Goal: Task Accomplishment & Management: Manage account settings

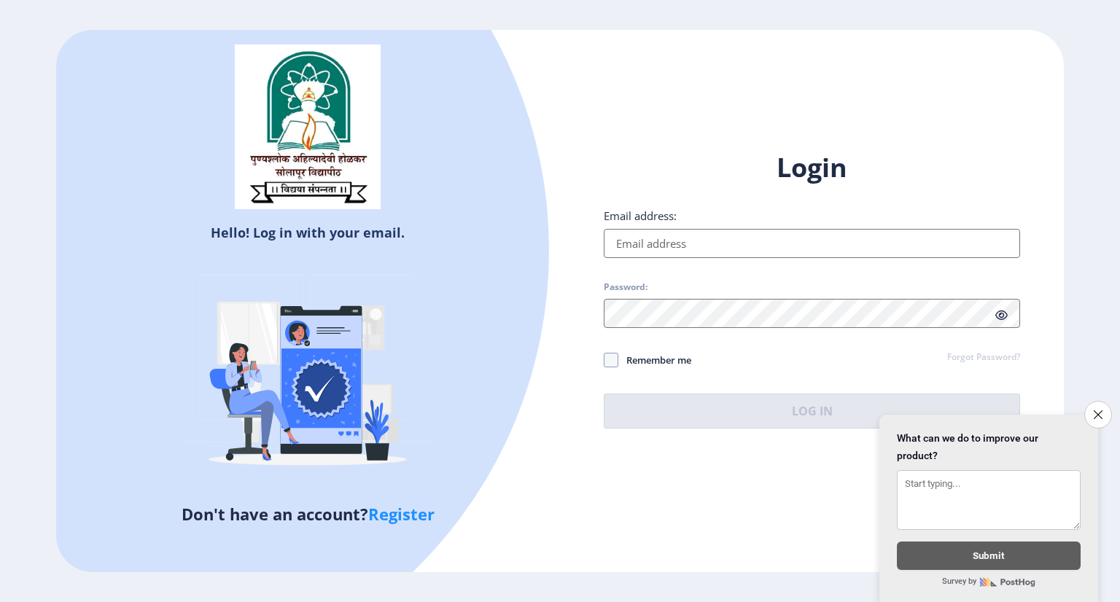
click at [702, 245] on input "Email address:" at bounding box center [812, 243] width 416 height 29
type input "[PERSON_NAME][EMAIL_ADDRESS][DOMAIN_NAME]"
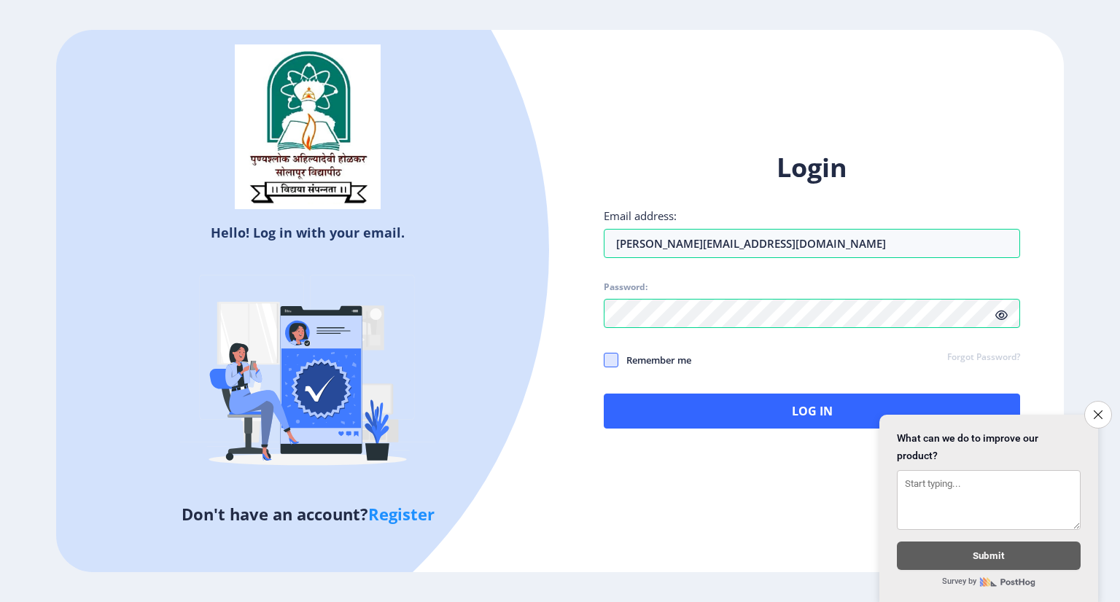
click at [618, 357] on span at bounding box center [611, 360] width 15 height 15
click at [605, 360] on input "Remember me" at bounding box center [604, 360] width 1 height 1
checkbox input "true"
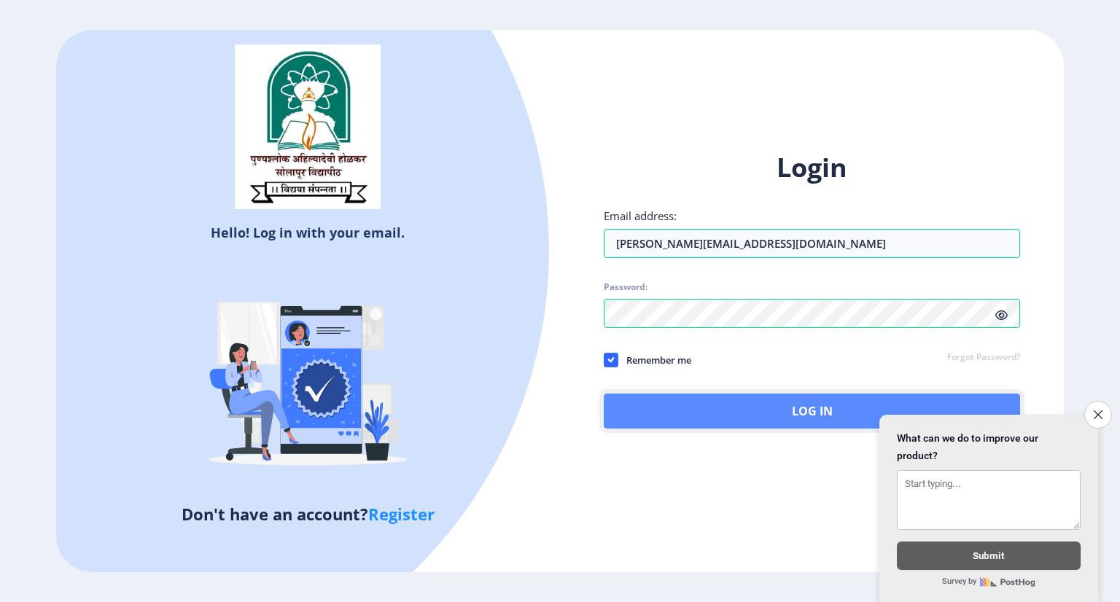
click at [704, 411] on button "Log In" at bounding box center [812, 411] width 416 height 35
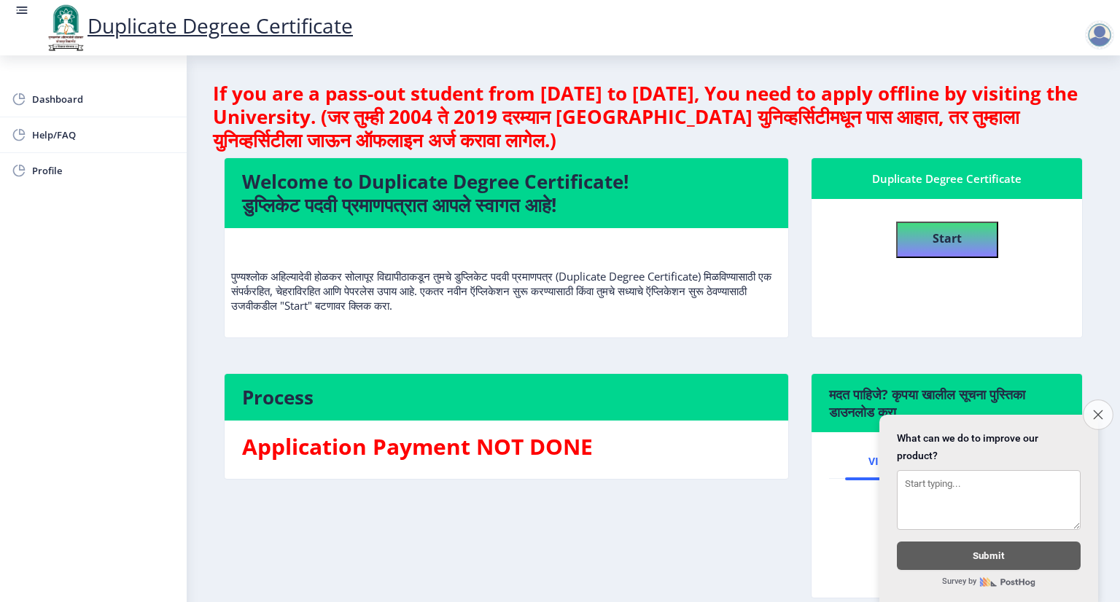
click at [1099, 411] on button "Close survey" at bounding box center [1098, 415] width 31 height 31
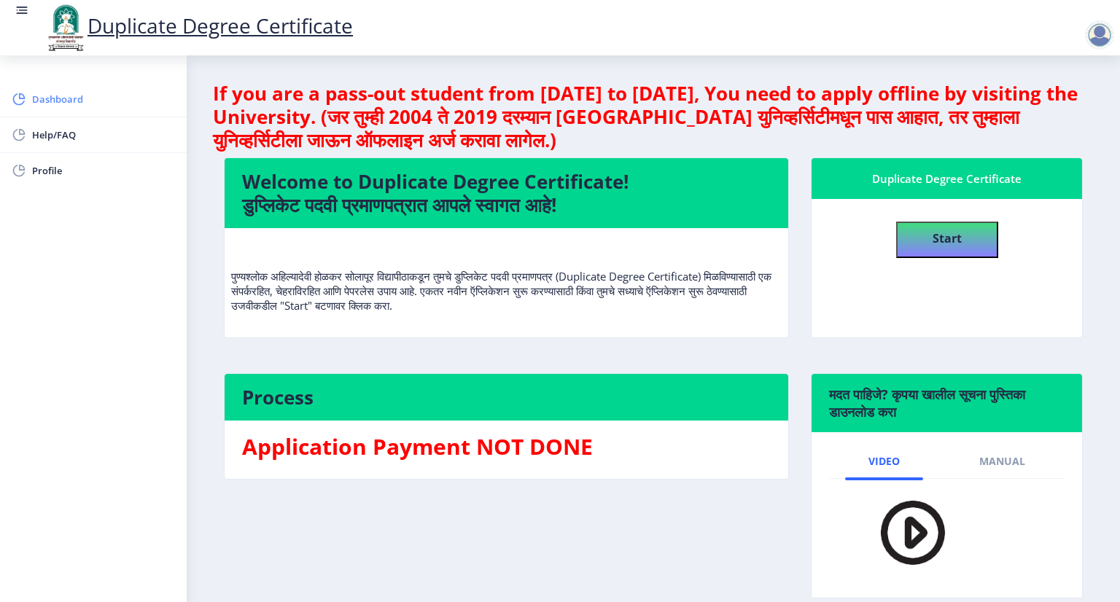
click at [65, 100] on span "Dashboard" at bounding box center [103, 99] width 143 height 18
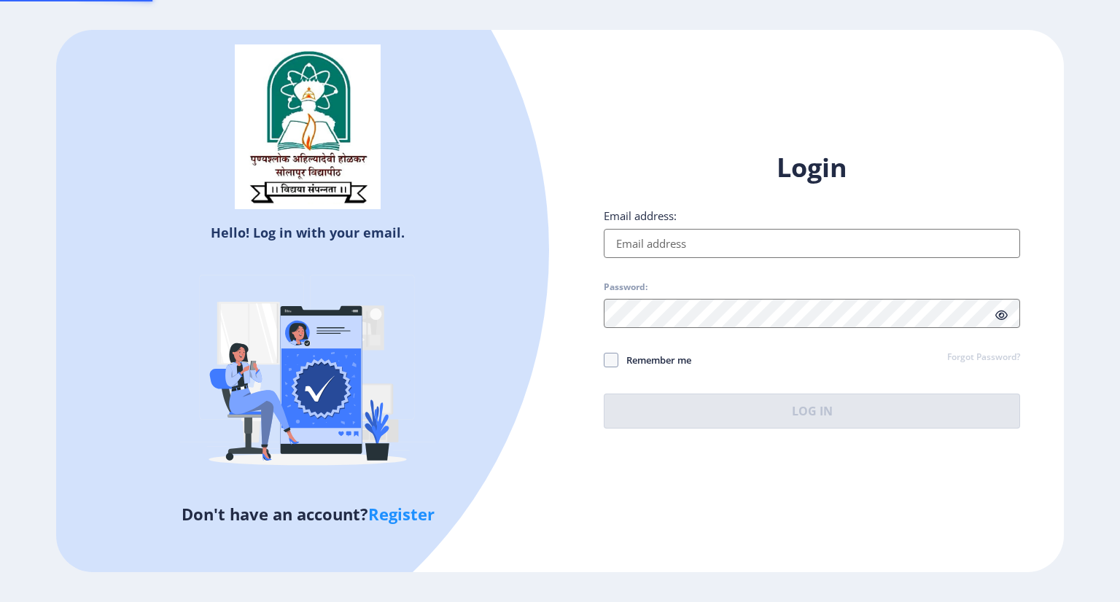
type input "[PERSON_NAME][EMAIL_ADDRESS][DOMAIN_NAME]"
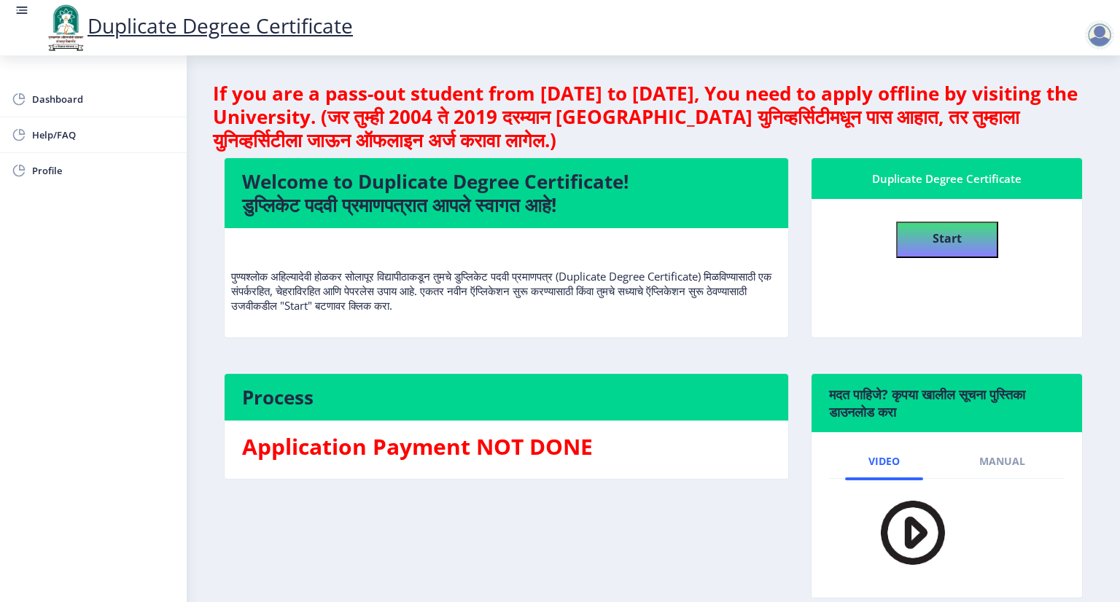
click at [31, 7] on div "Duplicate Degree Certificate" at bounding box center [198, 28] width 338 height 50
click at [23, 10] on rect at bounding box center [23, 9] width 9 height 1
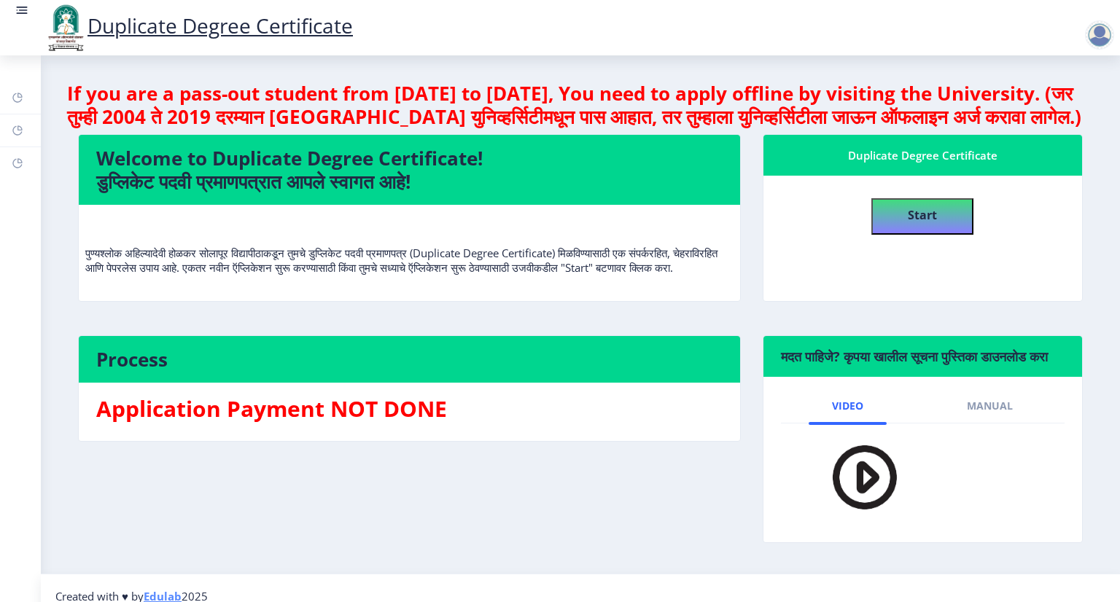
click at [20, 12] on rect at bounding box center [22, 10] width 15 height 15
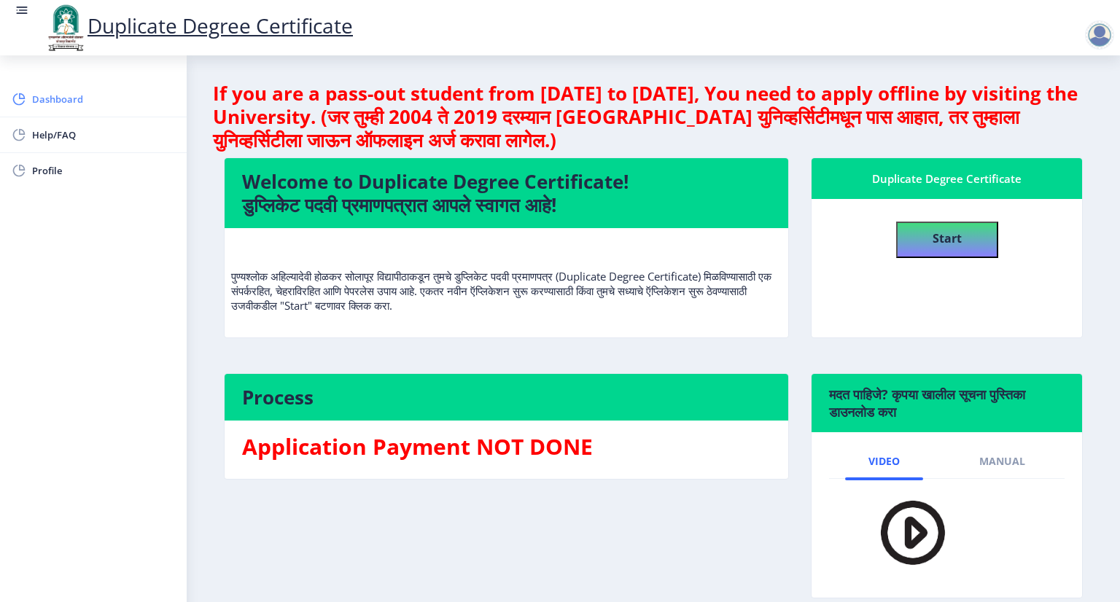
click at [44, 98] on span "Dashboard" at bounding box center [103, 99] width 143 height 18
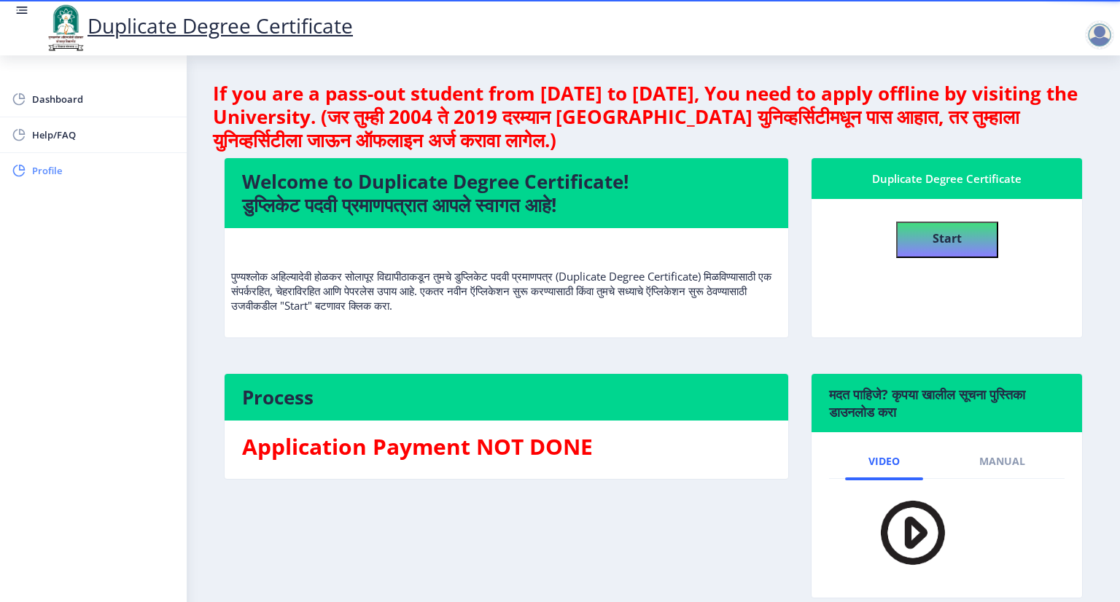
click at [58, 170] on span "Profile" at bounding box center [103, 171] width 143 height 18
select select
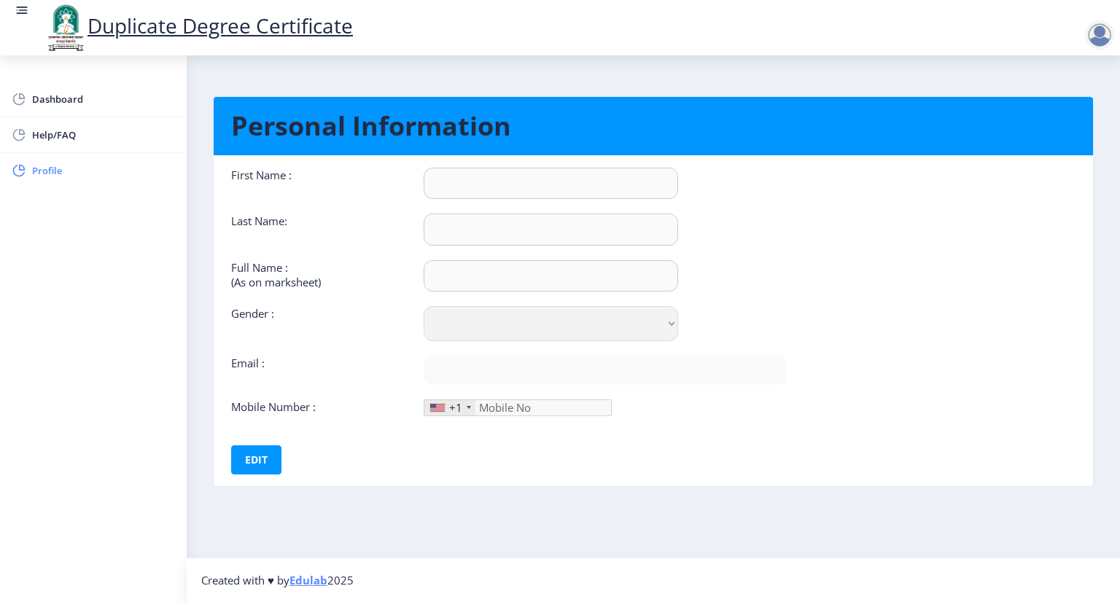
type input "Meghan"
type input "Katekar"
type input "Meghan Satish Katekar"
select select "Male"
type input "[PERSON_NAME][EMAIL_ADDRESS][DOMAIN_NAME]"
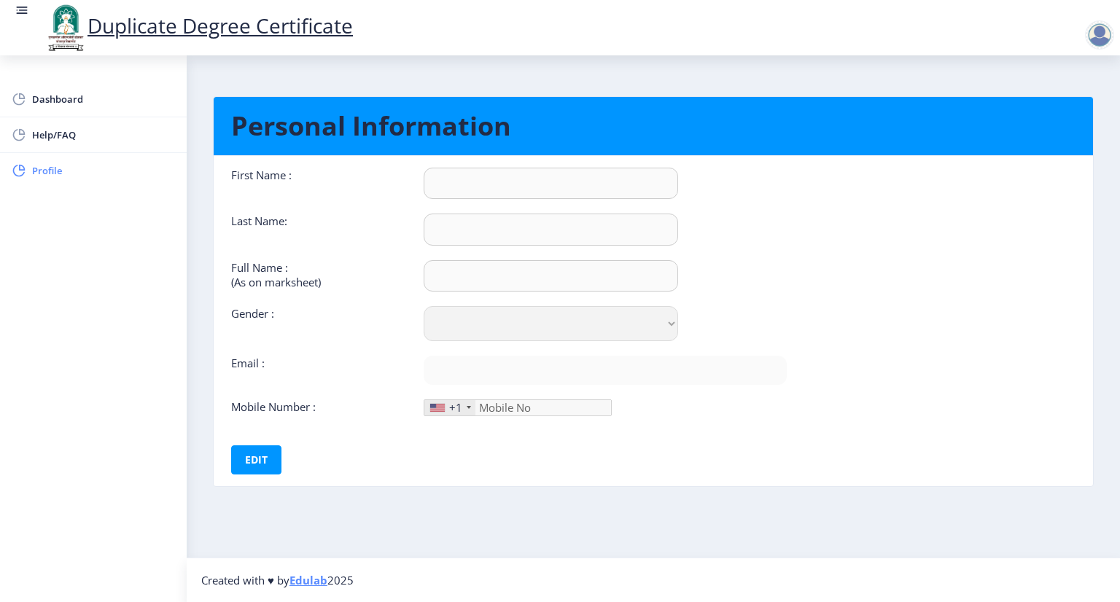
type input "9766929855"
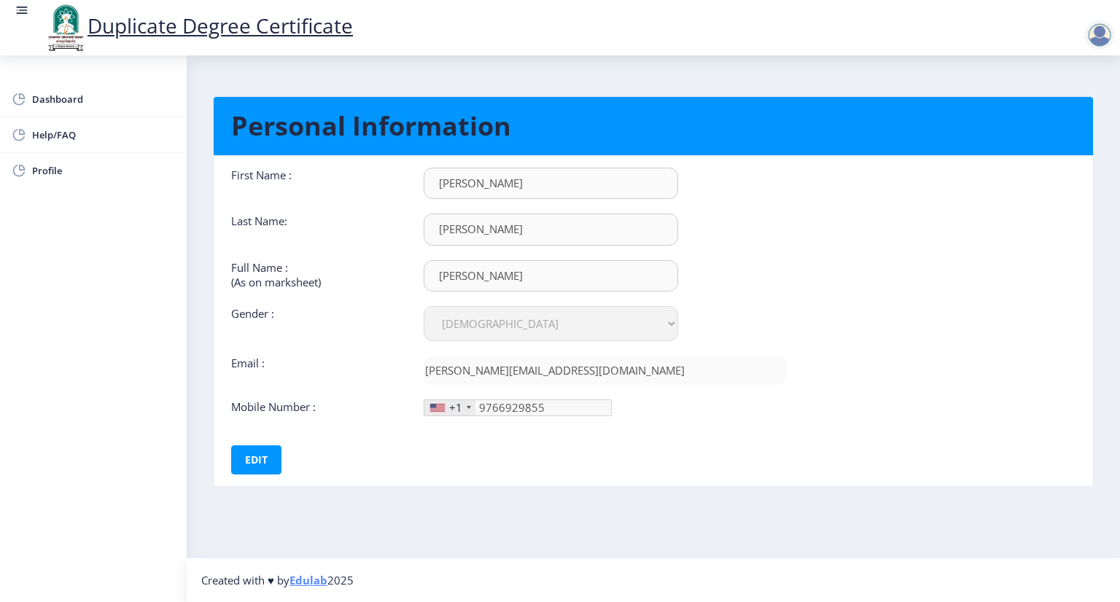
click at [26, 18] on link at bounding box center [22, 28] width 15 height 50
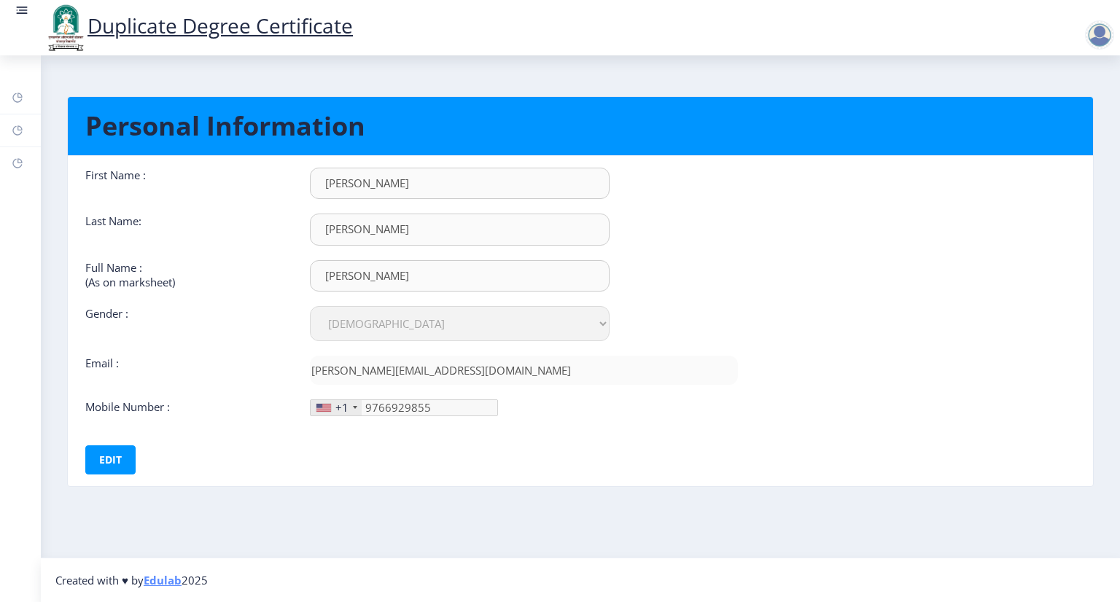
click at [231, 30] on link "Duplicate Degree Certificate" at bounding box center [198, 26] width 309 height 28
click at [1097, 44] on div at bounding box center [1099, 34] width 29 height 29
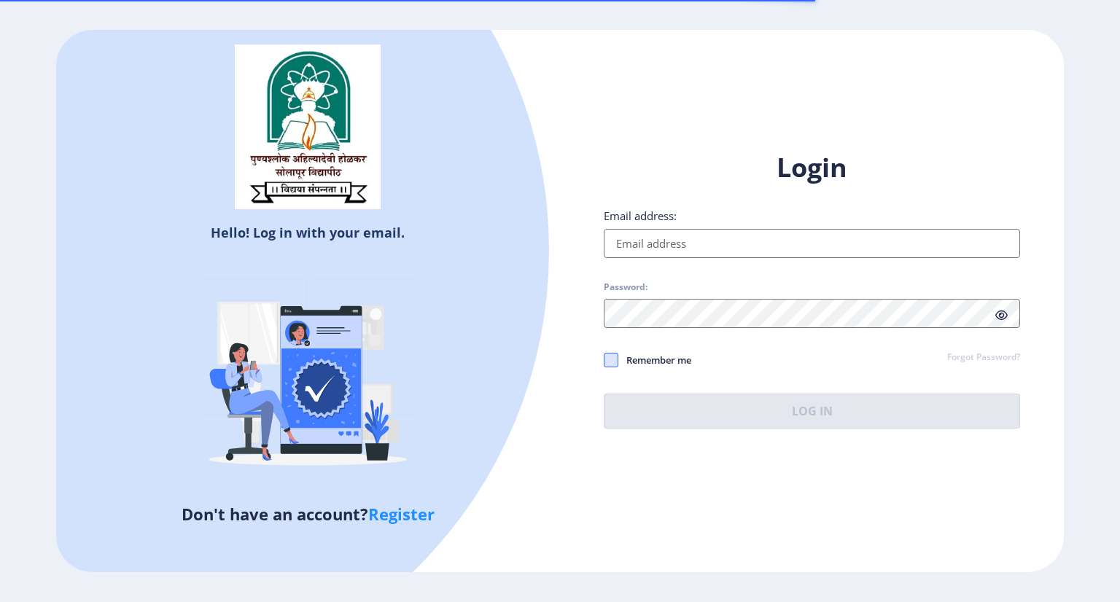
type input "[PERSON_NAME][EMAIL_ADDRESS][DOMAIN_NAME]"
click at [609, 359] on span at bounding box center [611, 360] width 15 height 15
click at [605, 360] on input "Remember me" at bounding box center [604, 360] width 1 height 1
checkbox input "true"
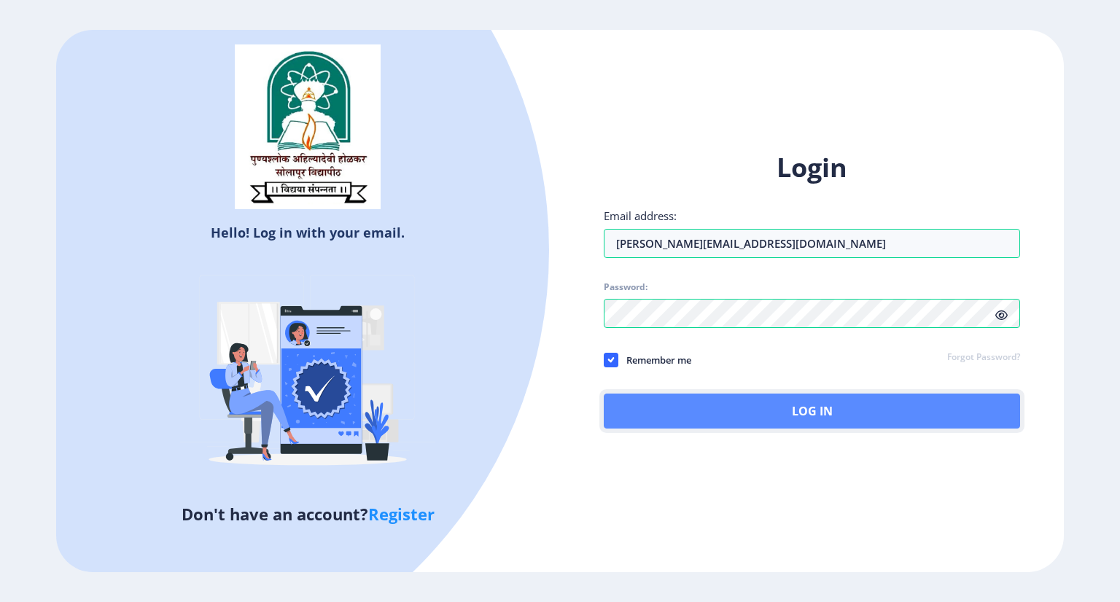
click at [781, 405] on button "Log In" at bounding box center [812, 411] width 416 height 35
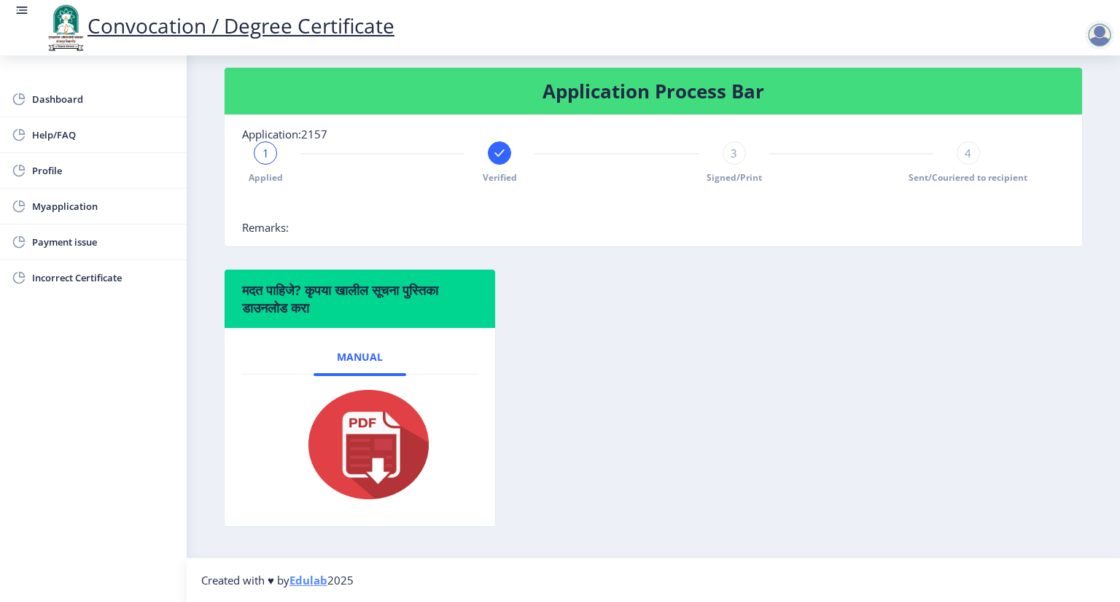
scroll to position [305, 0]
click at [732, 158] on span "3" at bounding box center [734, 153] width 7 height 15
click at [738, 155] on div "3" at bounding box center [734, 152] width 23 height 23
click at [731, 180] on span "Signed/Print" at bounding box center [734, 177] width 55 height 12
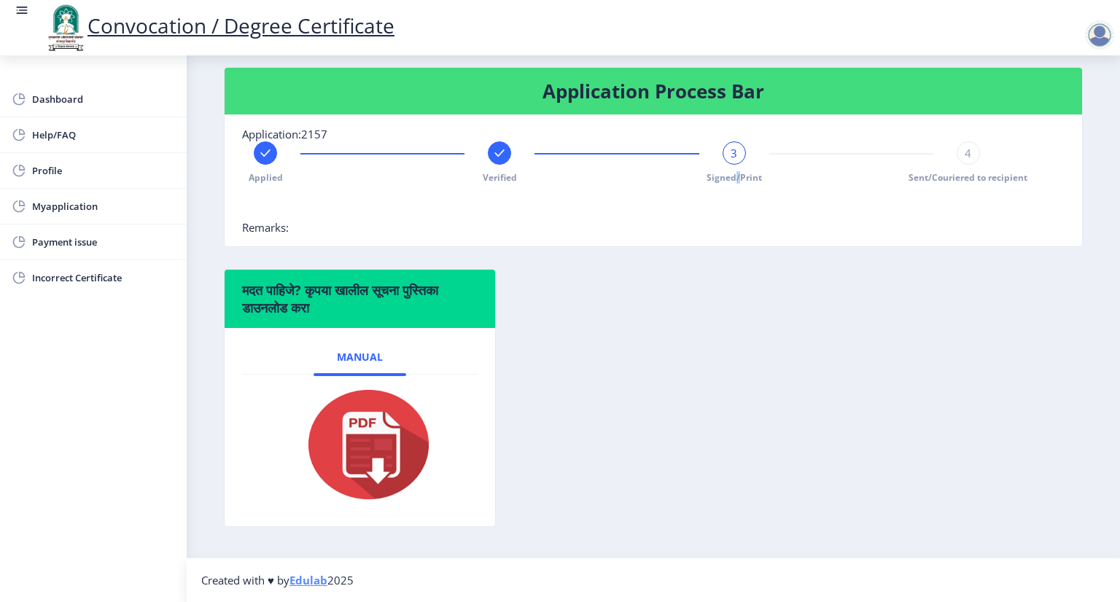
click at [365, 458] on img at bounding box center [360, 444] width 146 height 117
click at [66, 207] on span "Myapplication" at bounding box center [103, 207] width 143 height 18
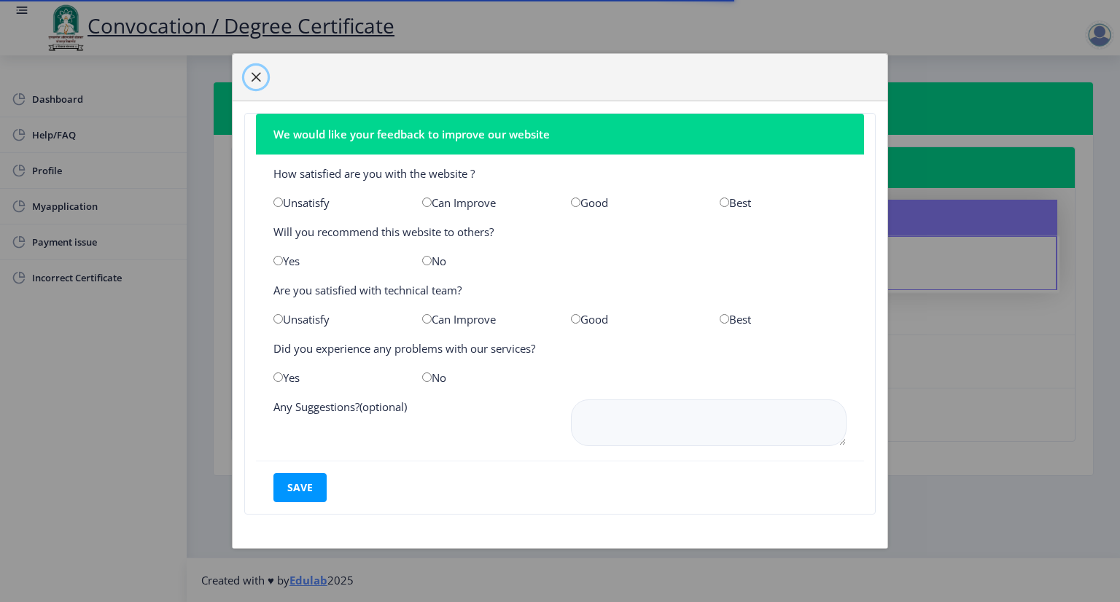
click at [257, 79] on span "button" at bounding box center [256, 77] width 12 height 12
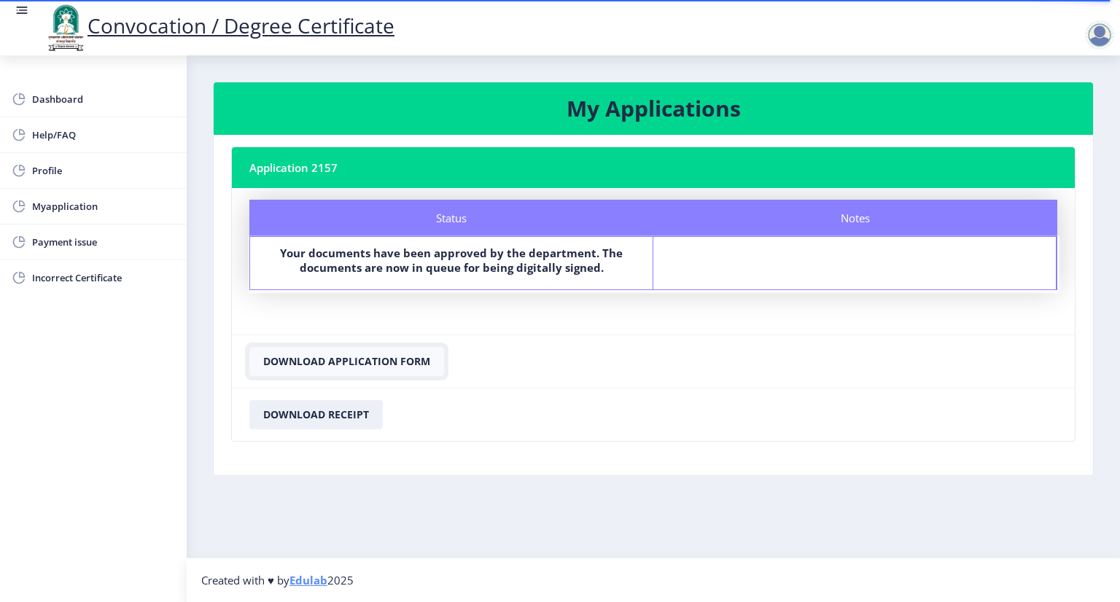
click at [354, 359] on button "Download Application Form" at bounding box center [346, 361] width 195 height 29
click at [67, 129] on span "Help/FAQ" at bounding box center [103, 135] width 143 height 18
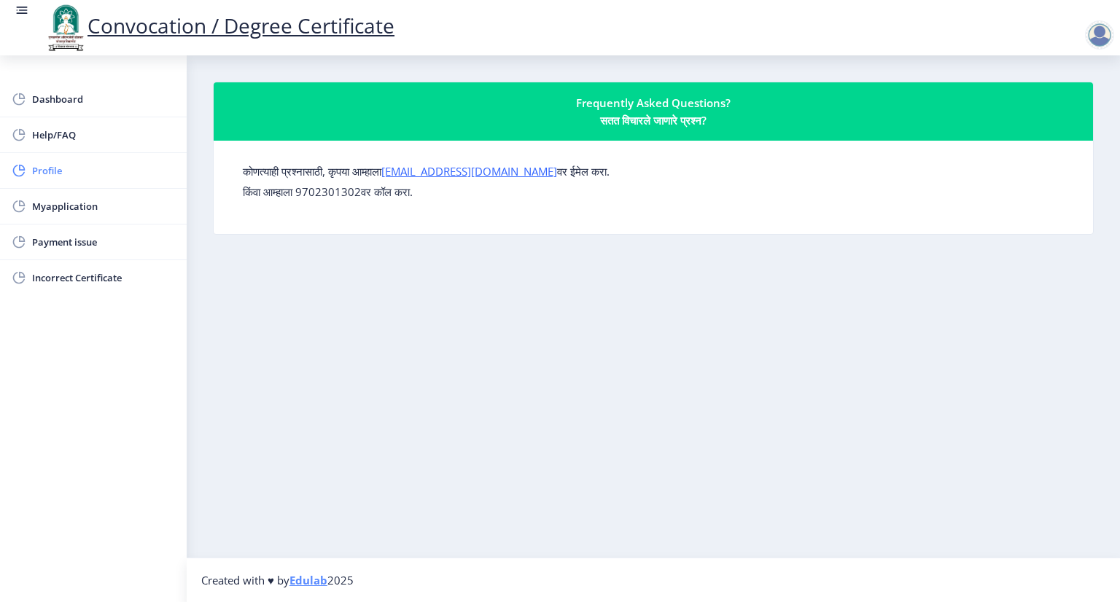
click at [50, 168] on span "Profile" at bounding box center [103, 171] width 143 height 18
select select
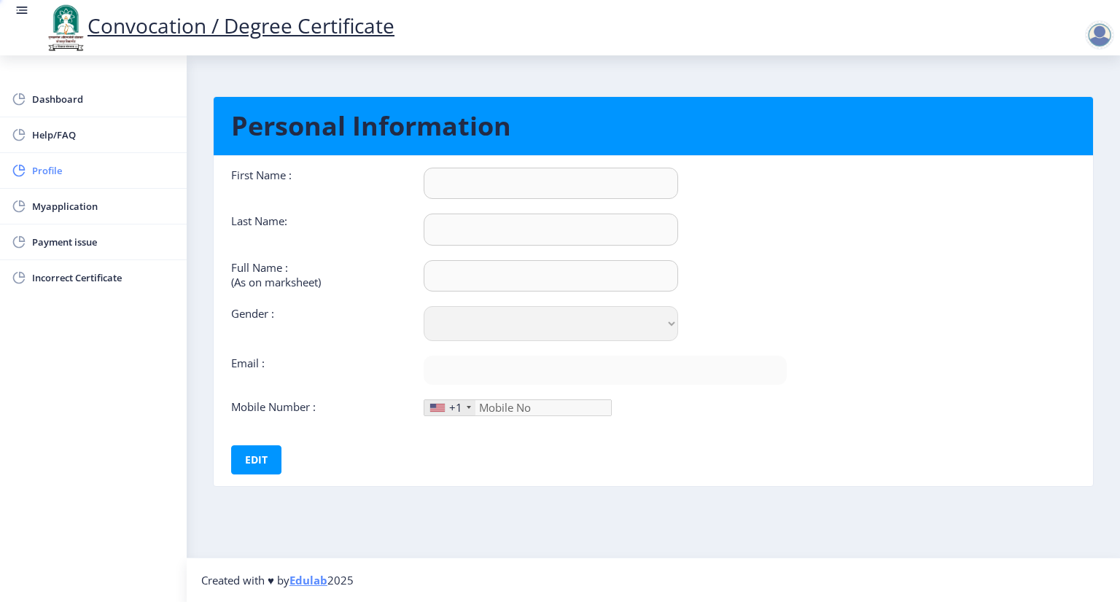
type input "Meghan"
type input "Katekar"
type input "Meghan Satish Katekar"
select select "Male"
type input "[PERSON_NAME][EMAIL_ADDRESS][DOMAIN_NAME]"
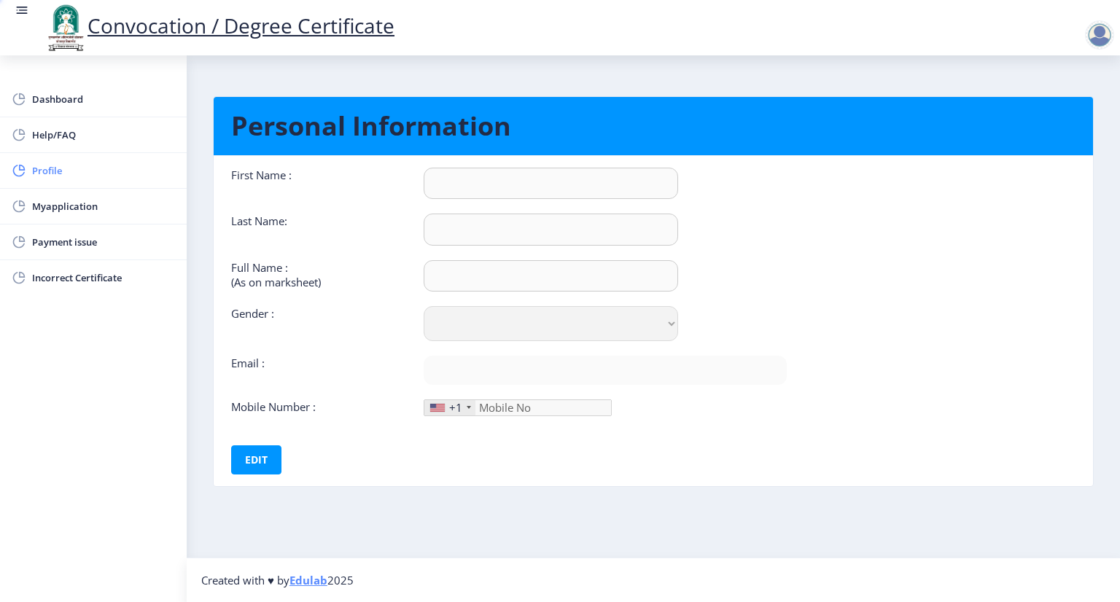
type input "9766929855"
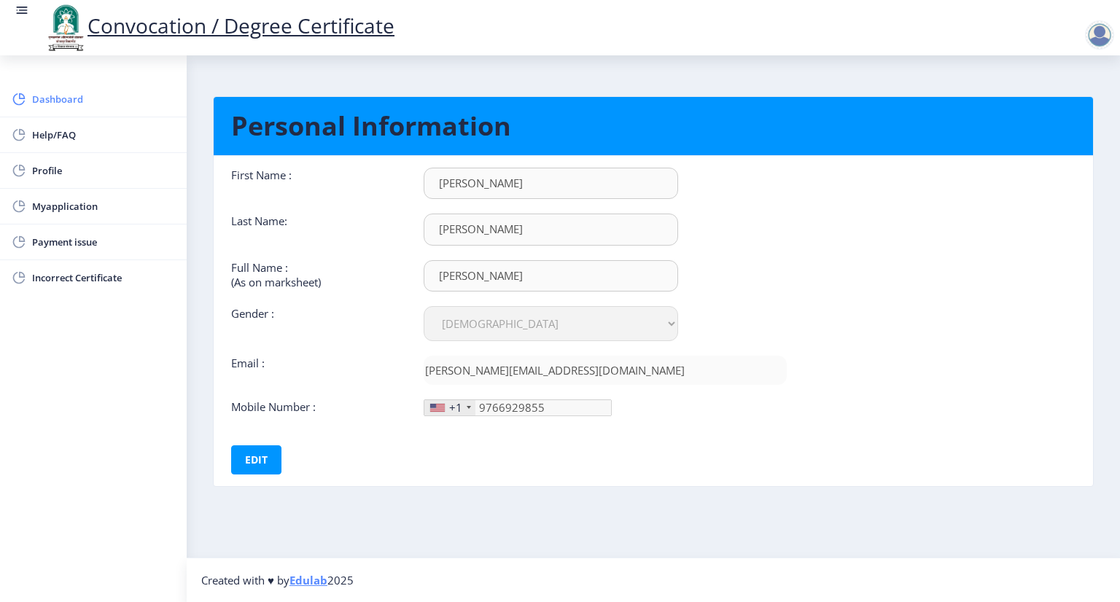
click at [66, 97] on span "Dashboard" at bounding box center [103, 99] width 143 height 18
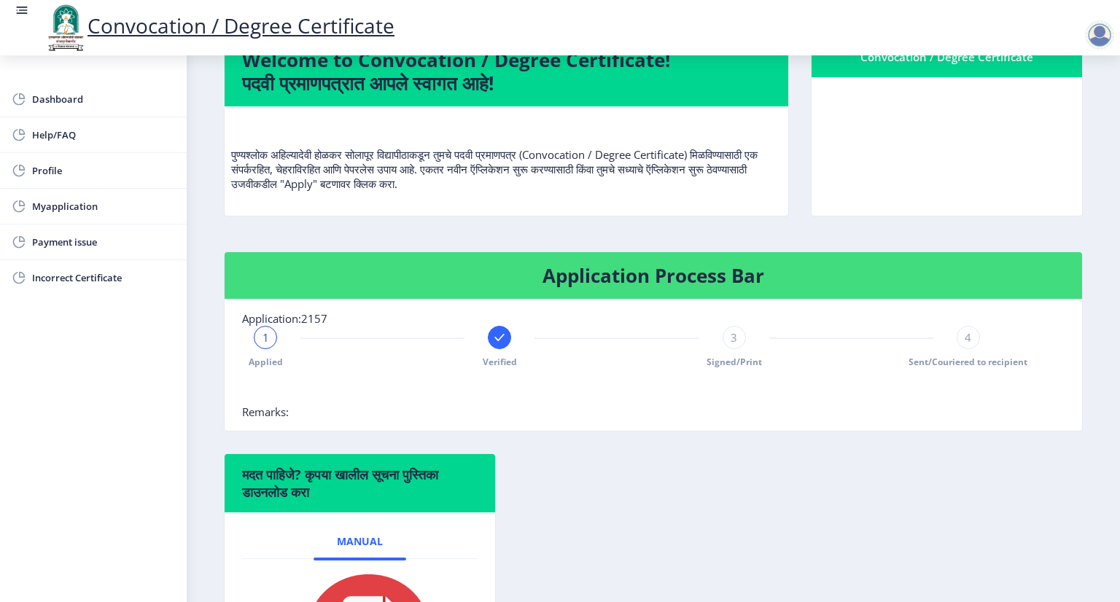
scroll to position [219, 0]
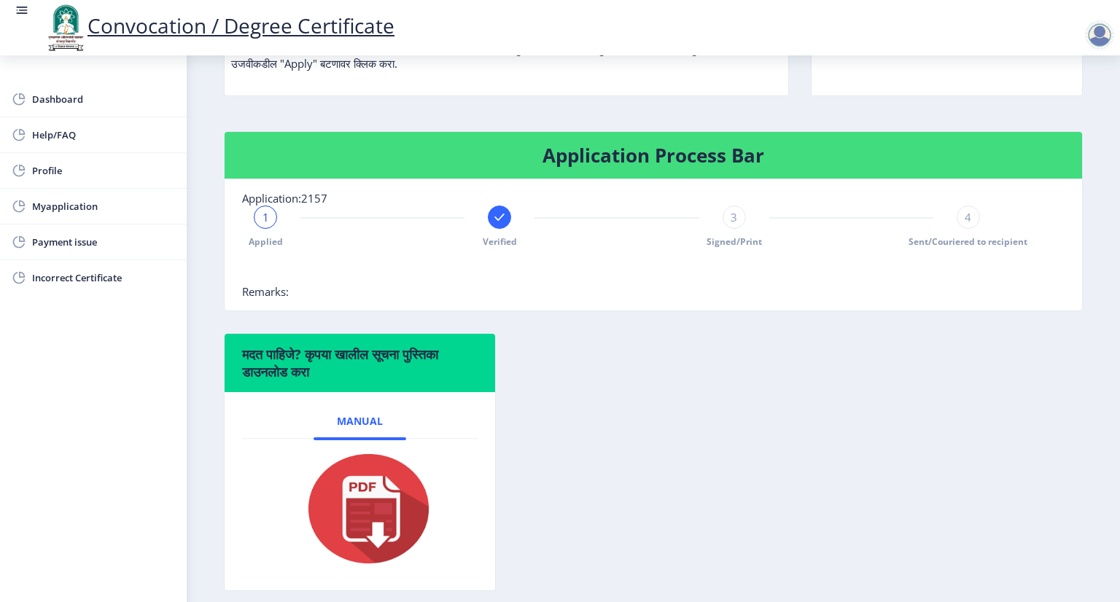
click at [256, 229] on div "1" at bounding box center [265, 217] width 23 height 23
drag, startPoint x: 245, startPoint y: 241, endPoint x: 256, endPoint y: 243, distance: 11.2
click at [248, 241] on div "1 Applied Verified 3 Signed/Print 4 Sent/Couriered to recipient" at bounding box center [617, 227] width 750 height 42
click at [271, 248] on div "1 Applied" at bounding box center [265, 227] width 23 height 42
click at [270, 248] on span "Applied" at bounding box center [266, 242] width 34 height 12
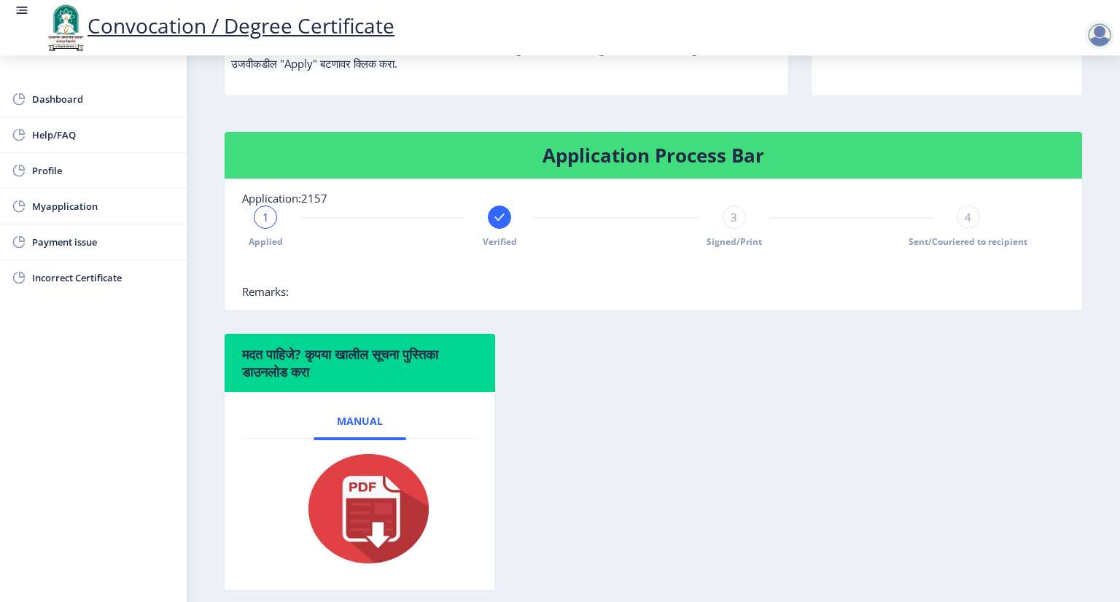
click at [263, 225] on span "1" at bounding box center [266, 217] width 7 height 15
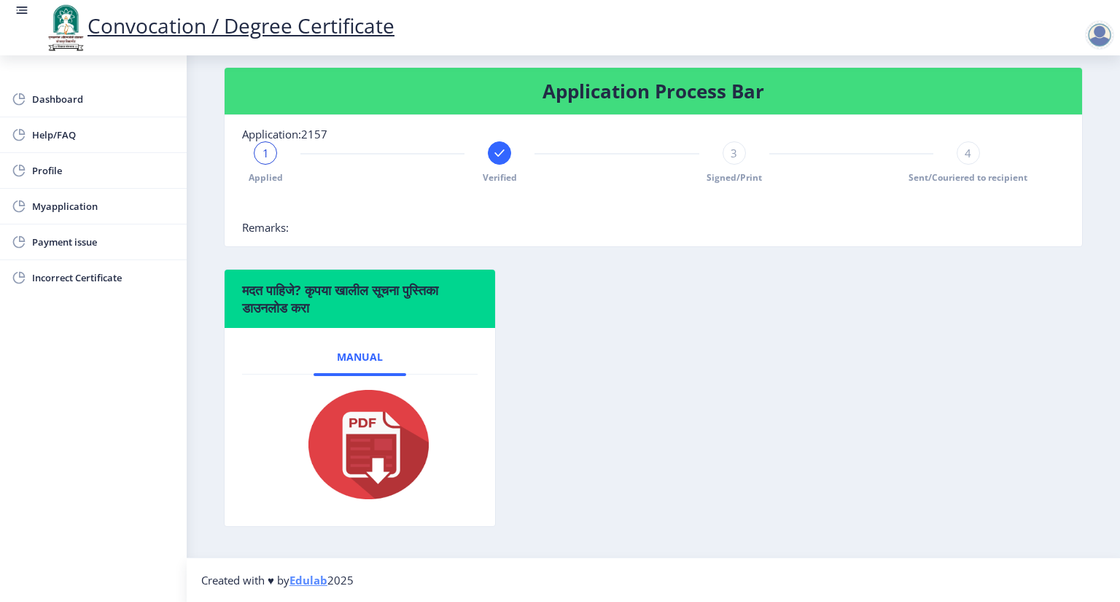
scroll to position [305, 0]
click at [693, 214] on div at bounding box center [617, 205] width 750 height 29
click at [742, 157] on div "3" at bounding box center [734, 152] width 23 height 23
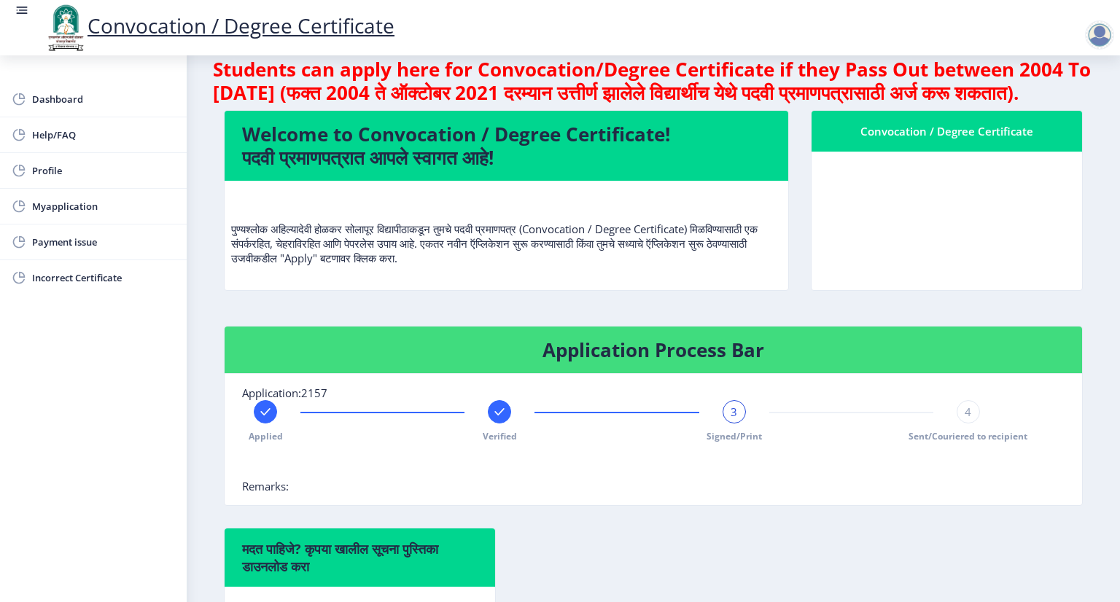
scroll to position [13, 0]
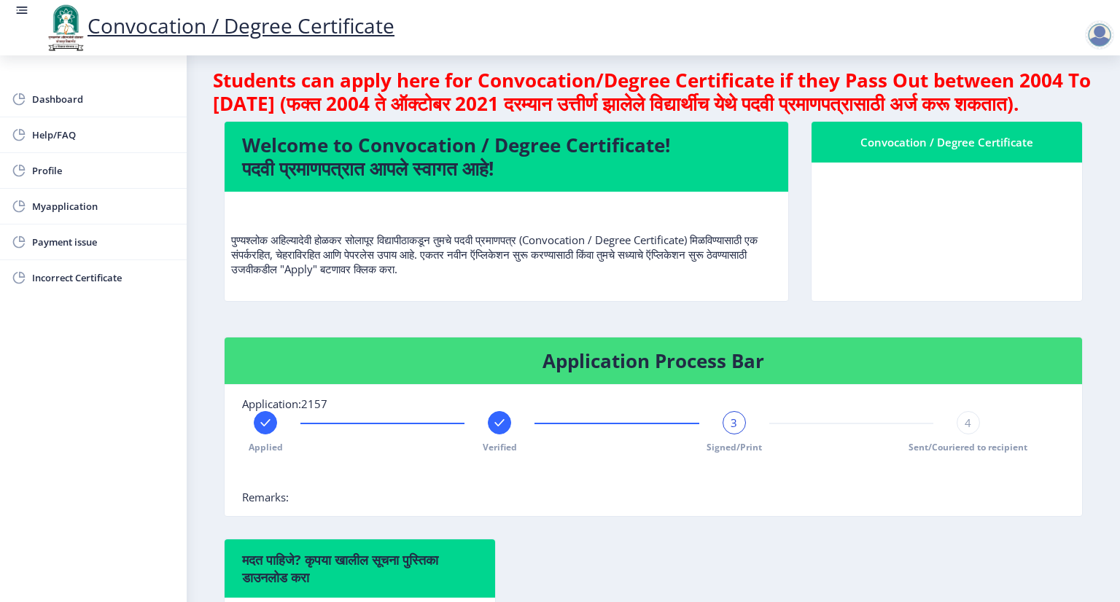
click at [966, 151] on div "Convocation / Degree Certificate" at bounding box center [947, 142] width 236 height 18
click at [894, 151] on div "Convocation / Degree Certificate" at bounding box center [947, 142] width 236 height 18
click at [1103, 34] on div at bounding box center [1099, 34] width 29 height 29
